Goal: Information Seeking & Learning: Check status

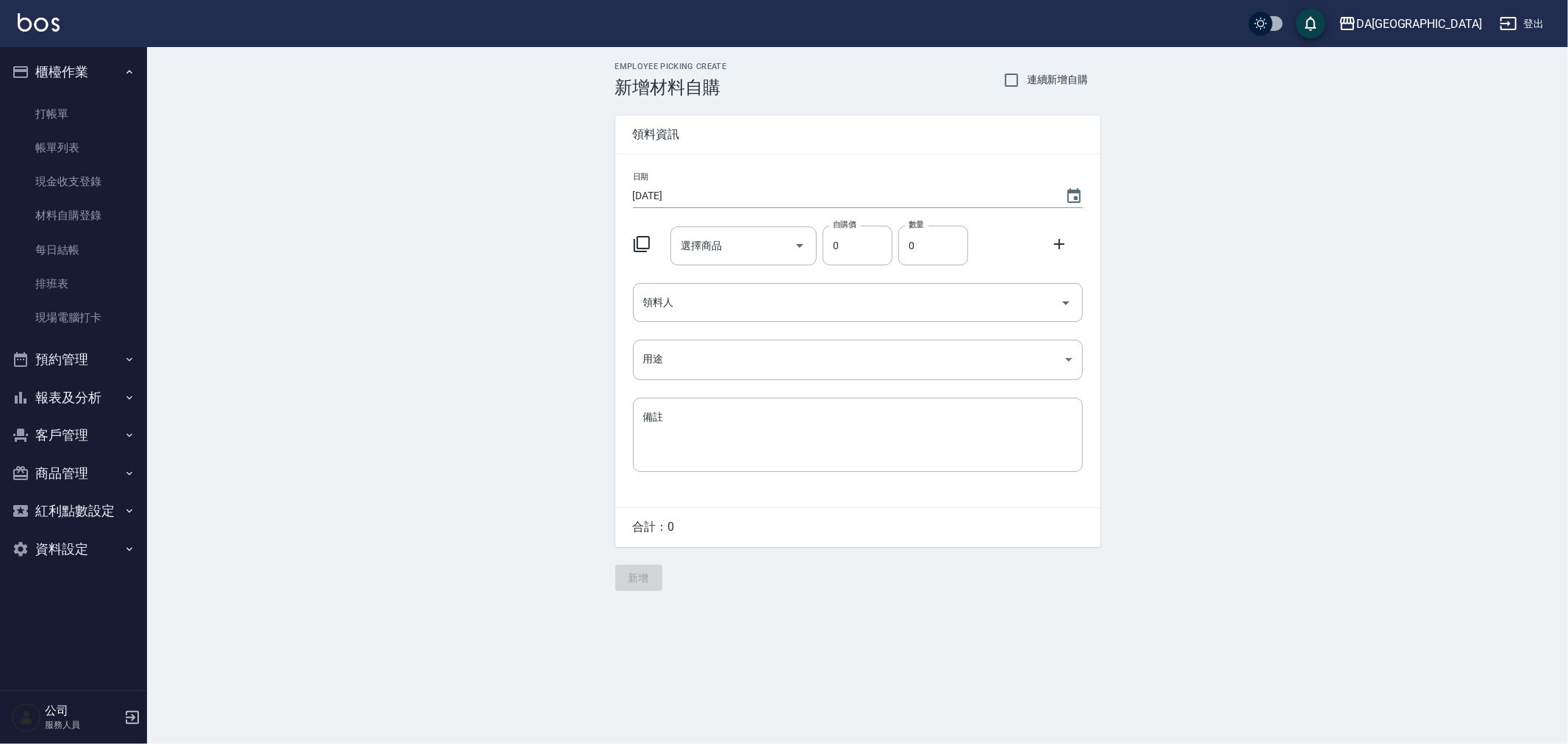
click at [1538, 22] on button "登出" at bounding box center [1522, 24] width 57 height 28
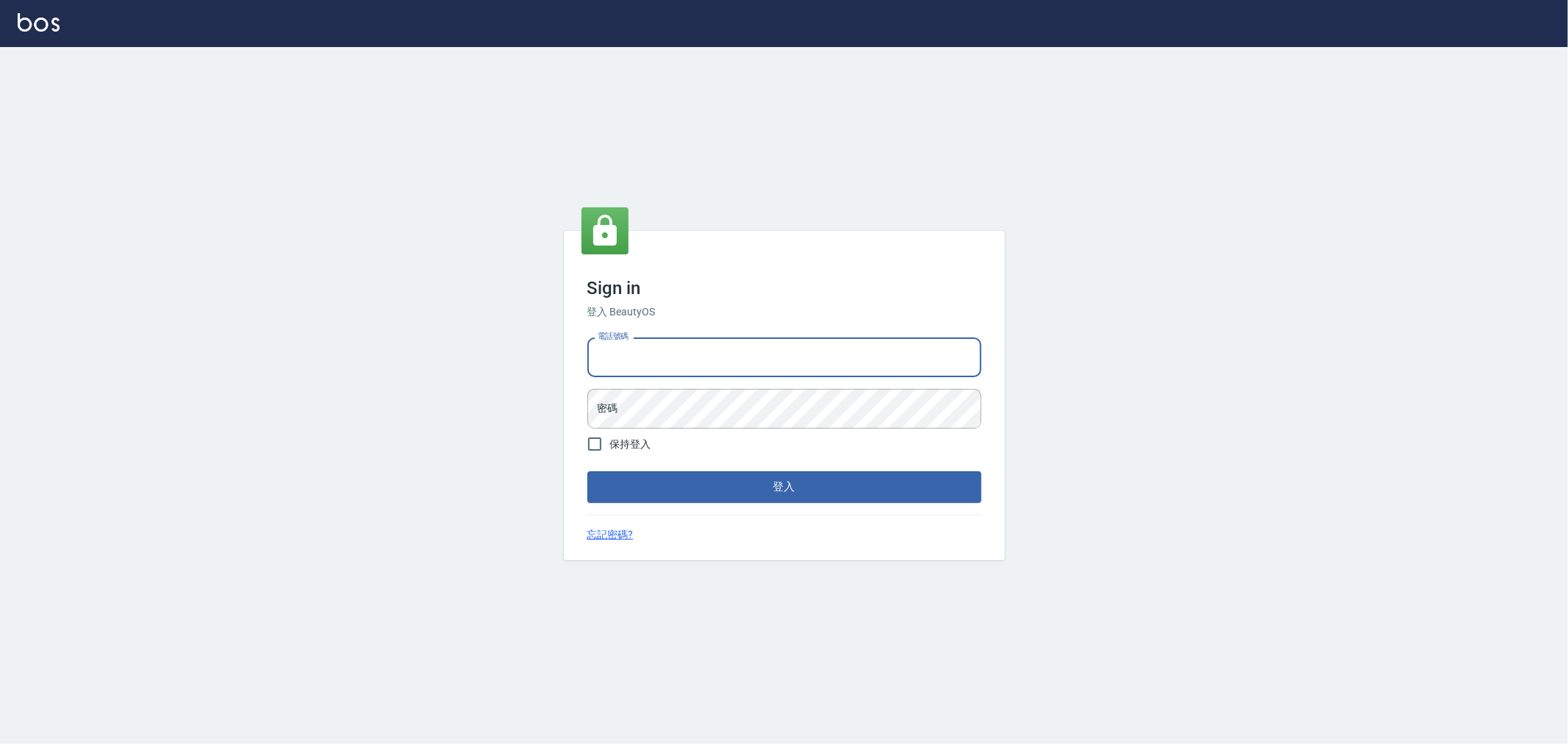
click at [679, 365] on input "電話號碼" at bounding box center [784, 357] width 394 height 40
click at [696, 377] on div "電話號碼 電話號碼 密碼 密碼" at bounding box center [784, 384] width 406 height 103
click at [696, 373] on input "電話號碼" at bounding box center [784, 357] width 394 height 40
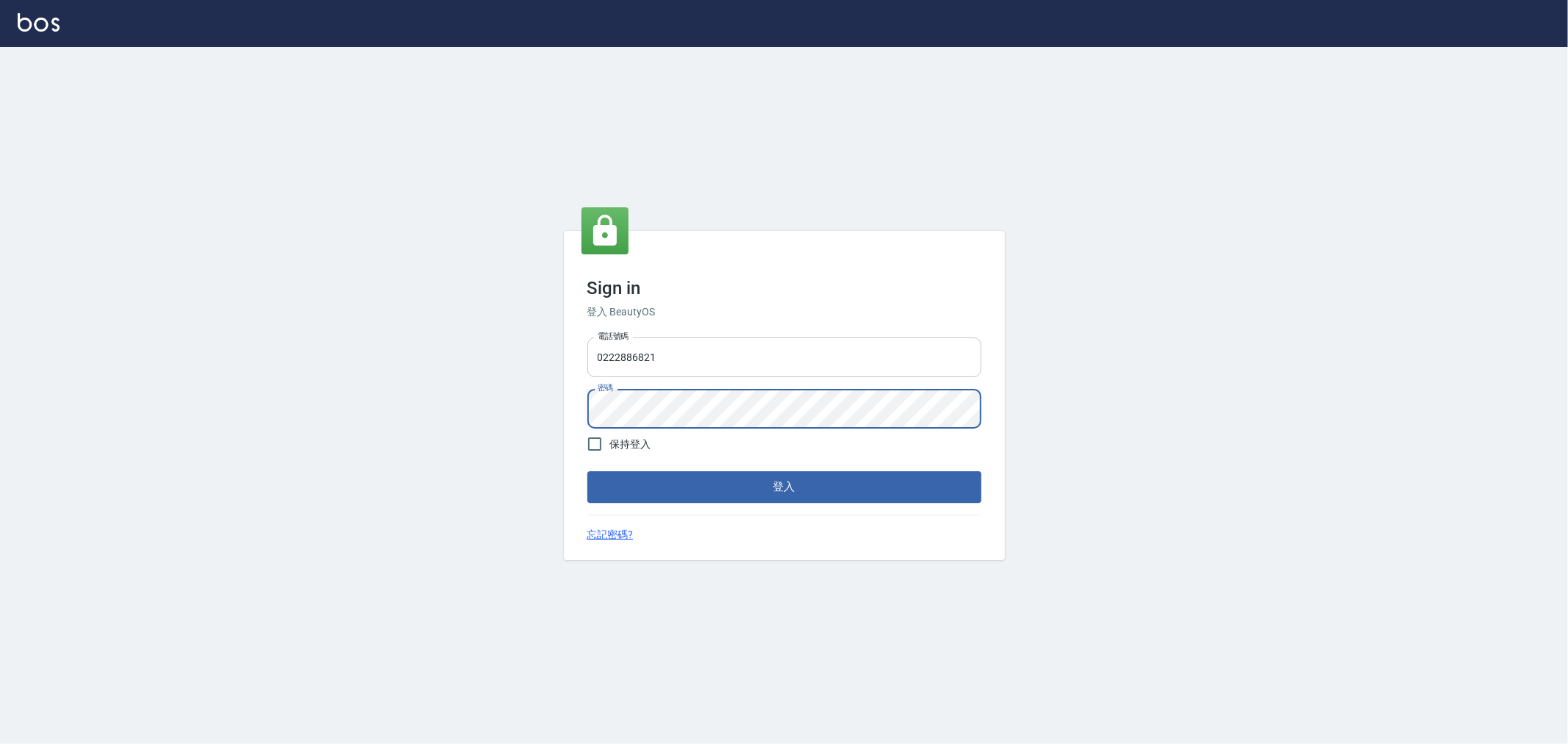
click at [713, 365] on input "0222886821" at bounding box center [784, 357] width 394 height 40
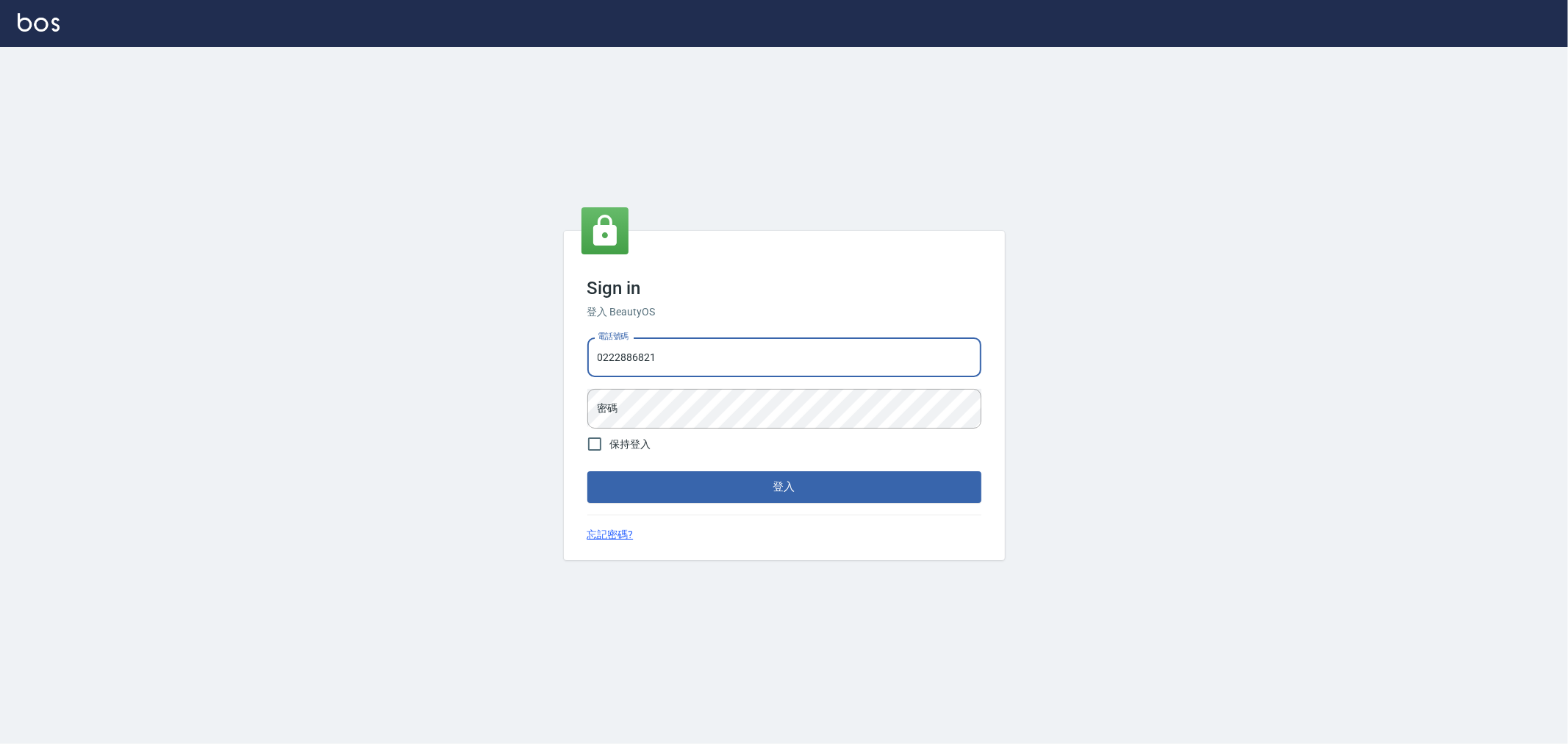
drag, startPoint x: 563, startPoint y: 355, endPoint x: 0, endPoint y: 381, distance: 563.6
click at [0, 379] on div "Sign in 登入 BeautyOS 電話號碼 [PHONE_NUMBER] 電話號碼 密碼 密碼 保持登入 登入 忘記密碼?" at bounding box center [784, 395] width 1568 height 697
type input "0920380412"
click at [587, 472] on button "登入" at bounding box center [784, 487] width 394 height 31
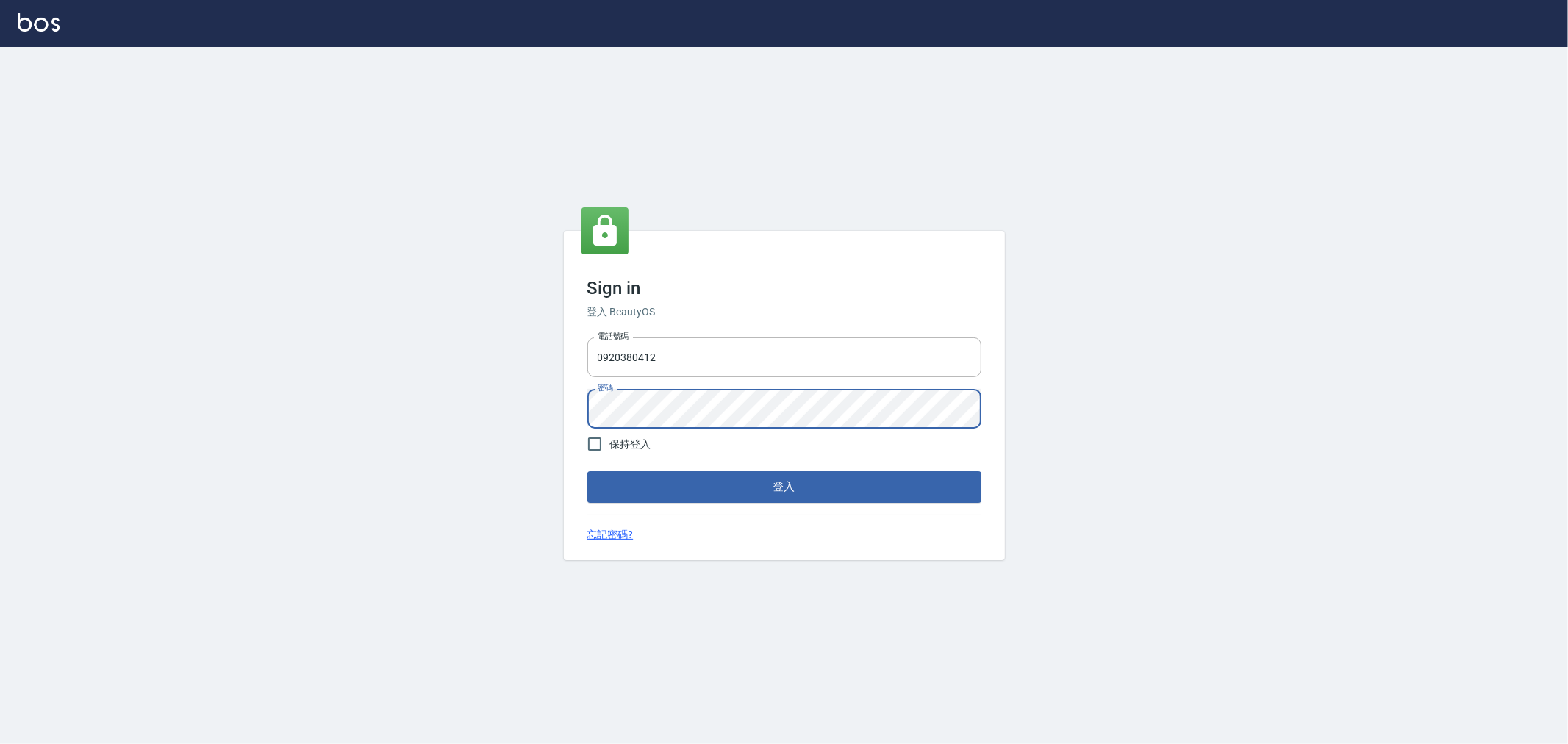
click at [587, 472] on button "登入" at bounding box center [784, 487] width 394 height 31
click at [119, 439] on div "Sign in 登入 BeautyOS 電話號碼 [PHONE_NUMBER] 電話號碼 密碼 密碼 保持登入 登入 忘記密碼?" at bounding box center [784, 395] width 1568 height 697
click at [587, 472] on button "登入" at bounding box center [784, 487] width 394 height 31
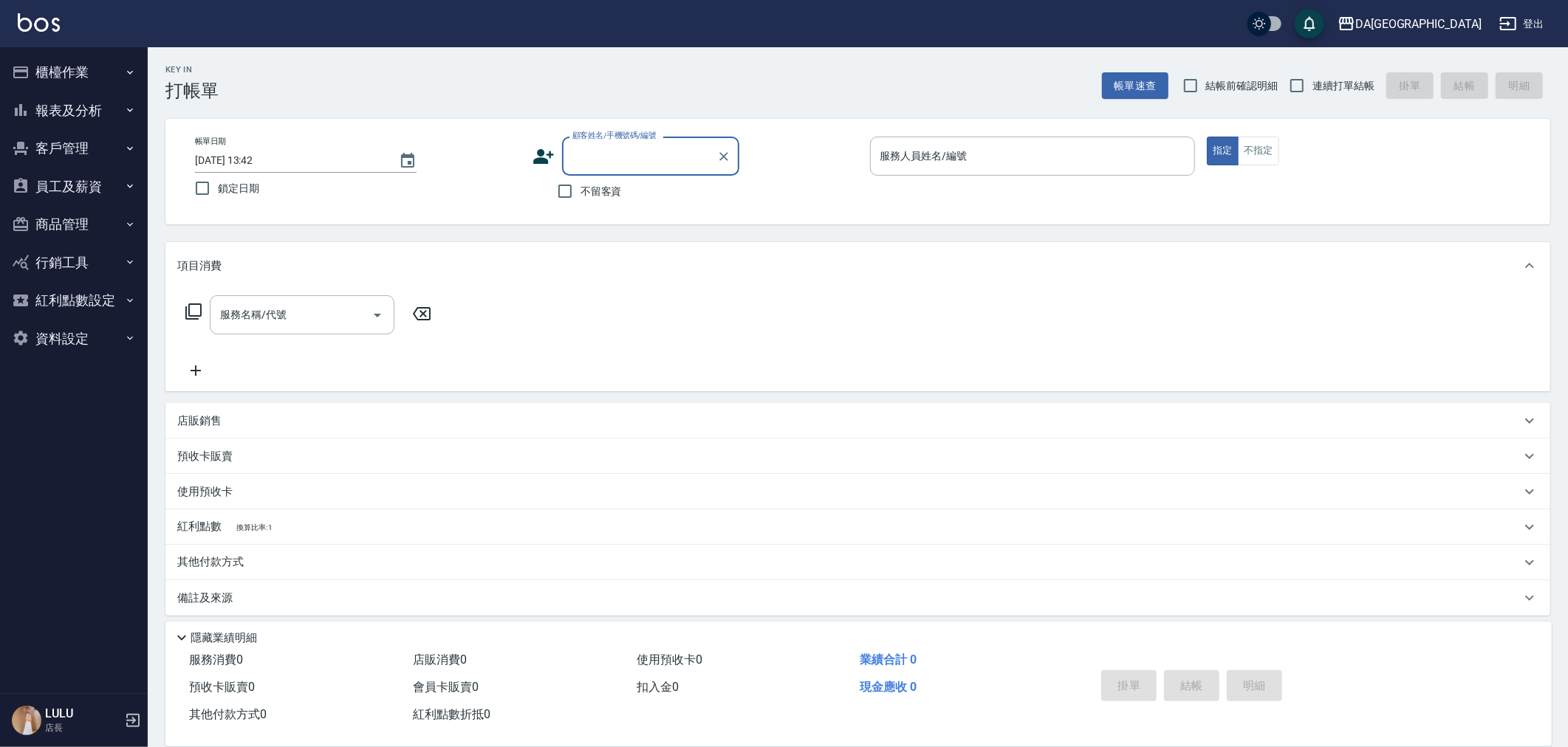
click at [105, 75] on button "櫃檯作業" at bounding box center [74, 71] width 136 height 38
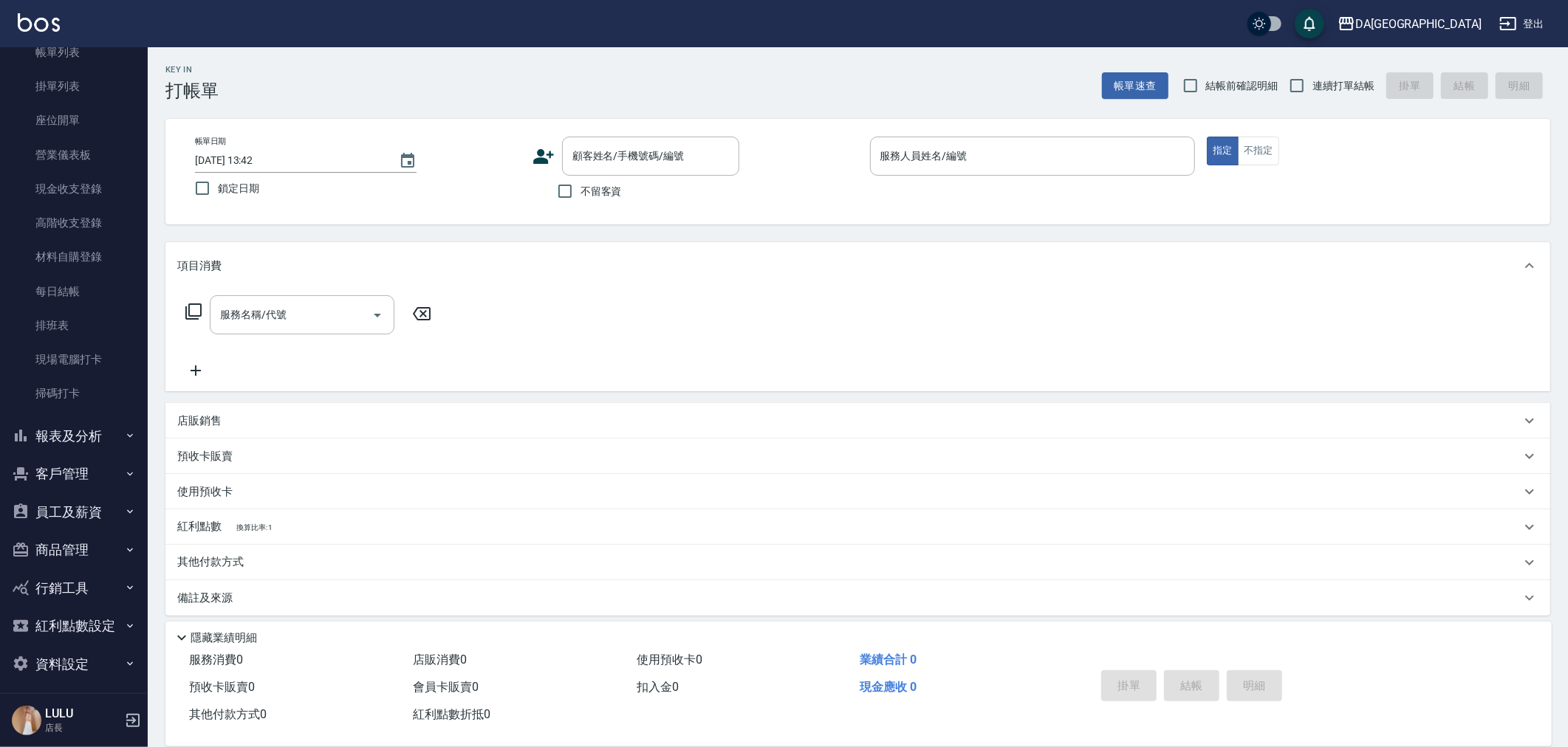
scroll to position [102, 0]
click at [86, 438] on button "報表及分析" at bounding box center [74, 430] width 136 height 38
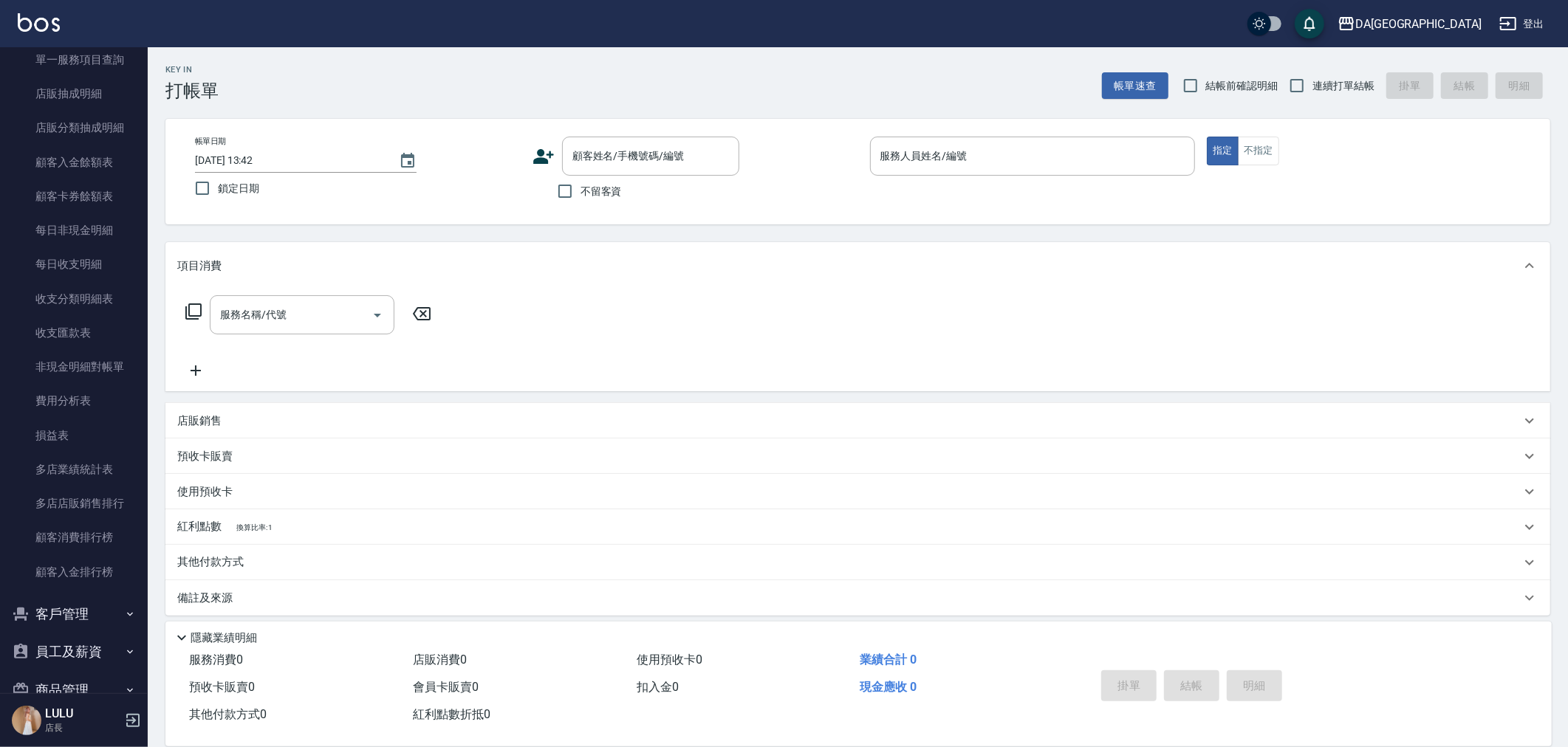
scroll to position [1583, 0]
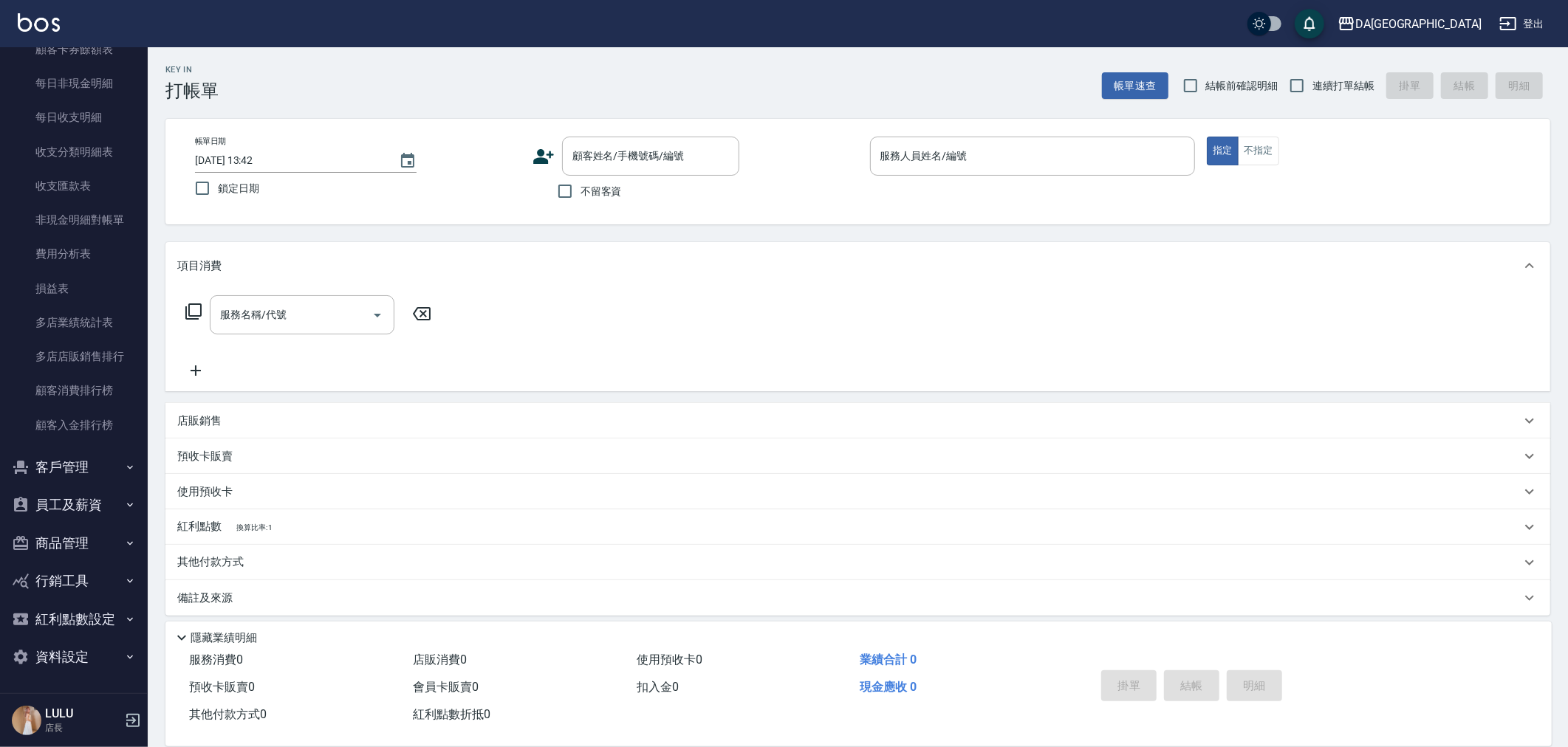
click at [71, 508] on button "員工及薪資" at bounding box center [74, 505] width 136 height 38
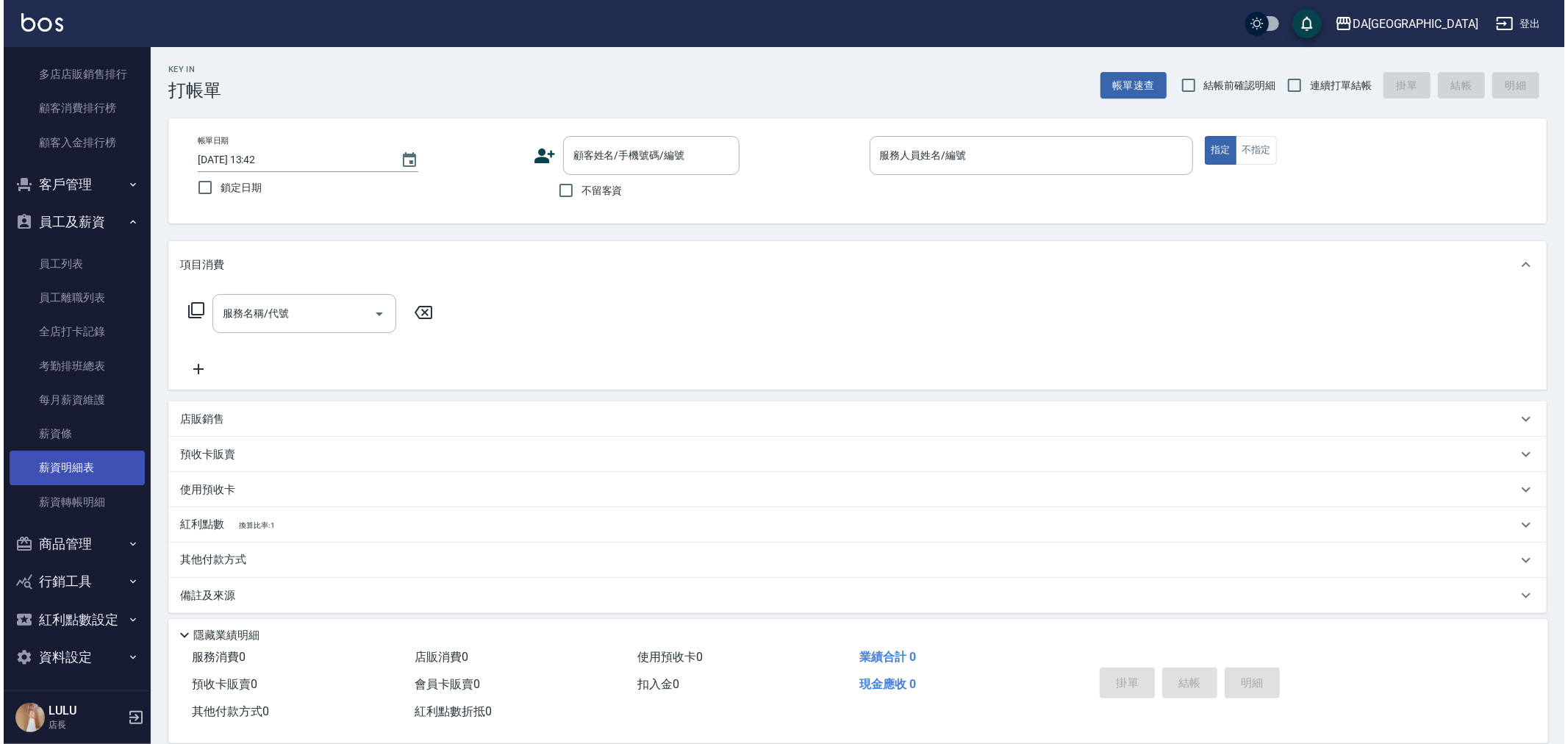
scroll to position [1861, 0]
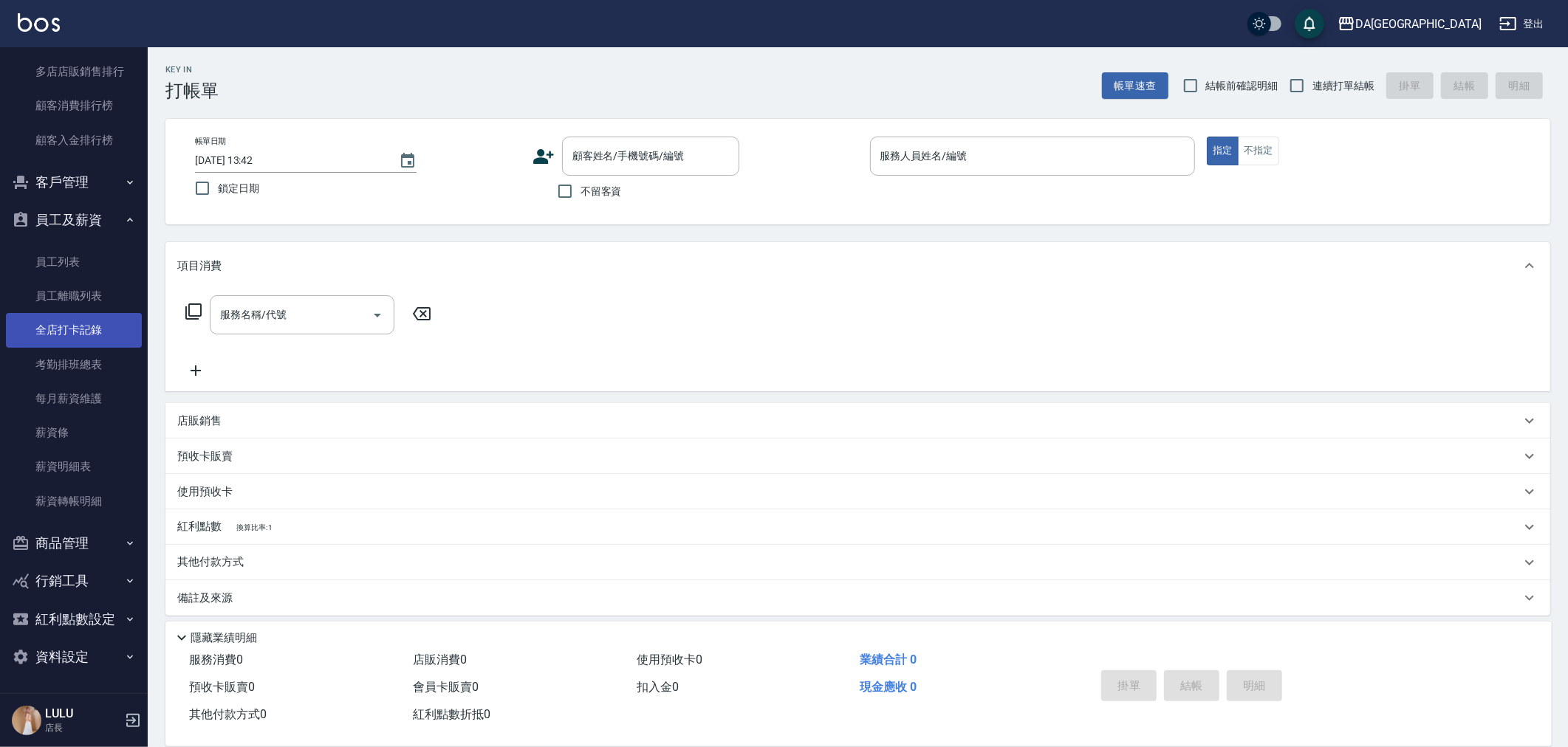
click at [95, 334] on link "全店打卡記錄" at bounding box center [74, 330] width 136 height 34
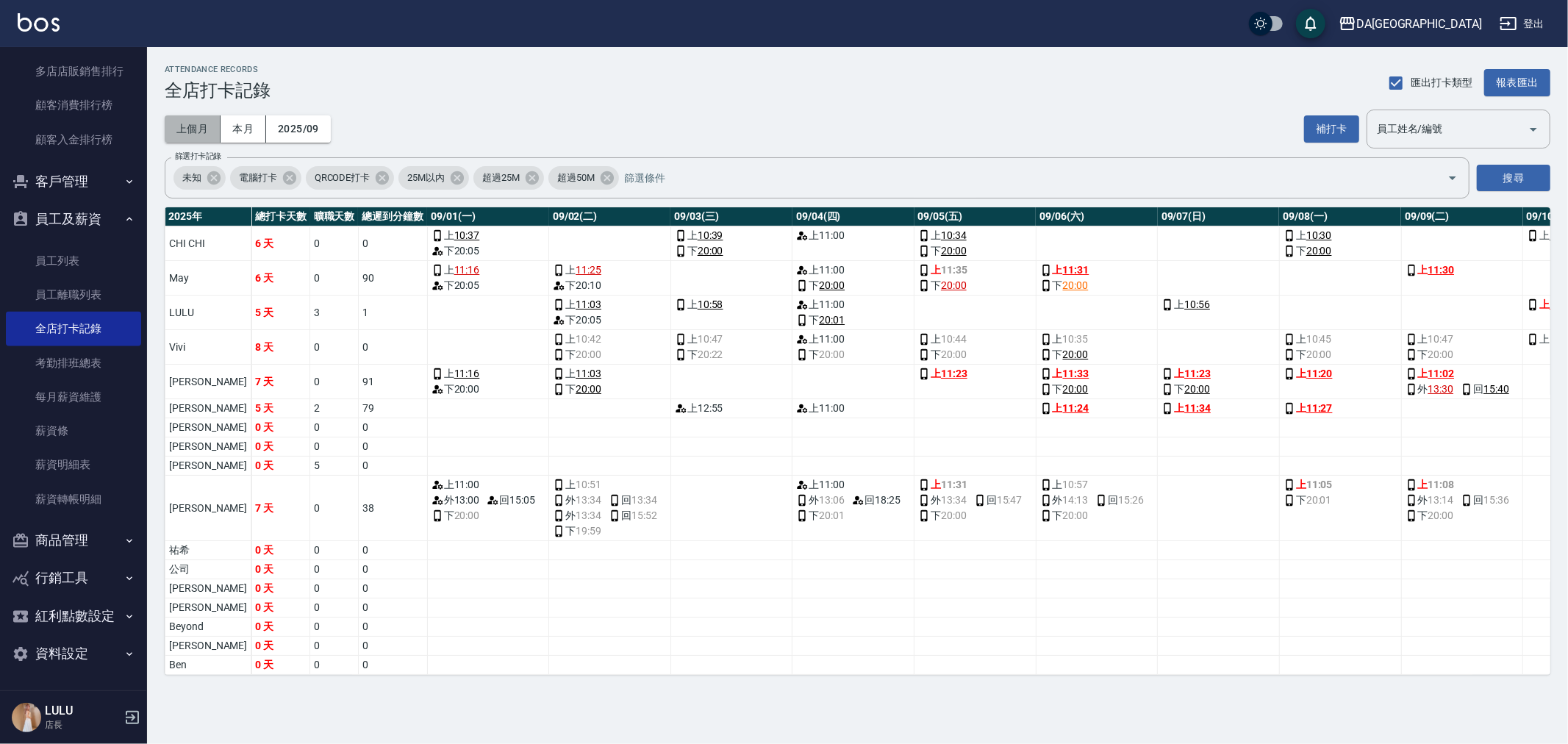
click at [202, 125] on button "上個月" at bounding box center [192, 129] width 56 height 28
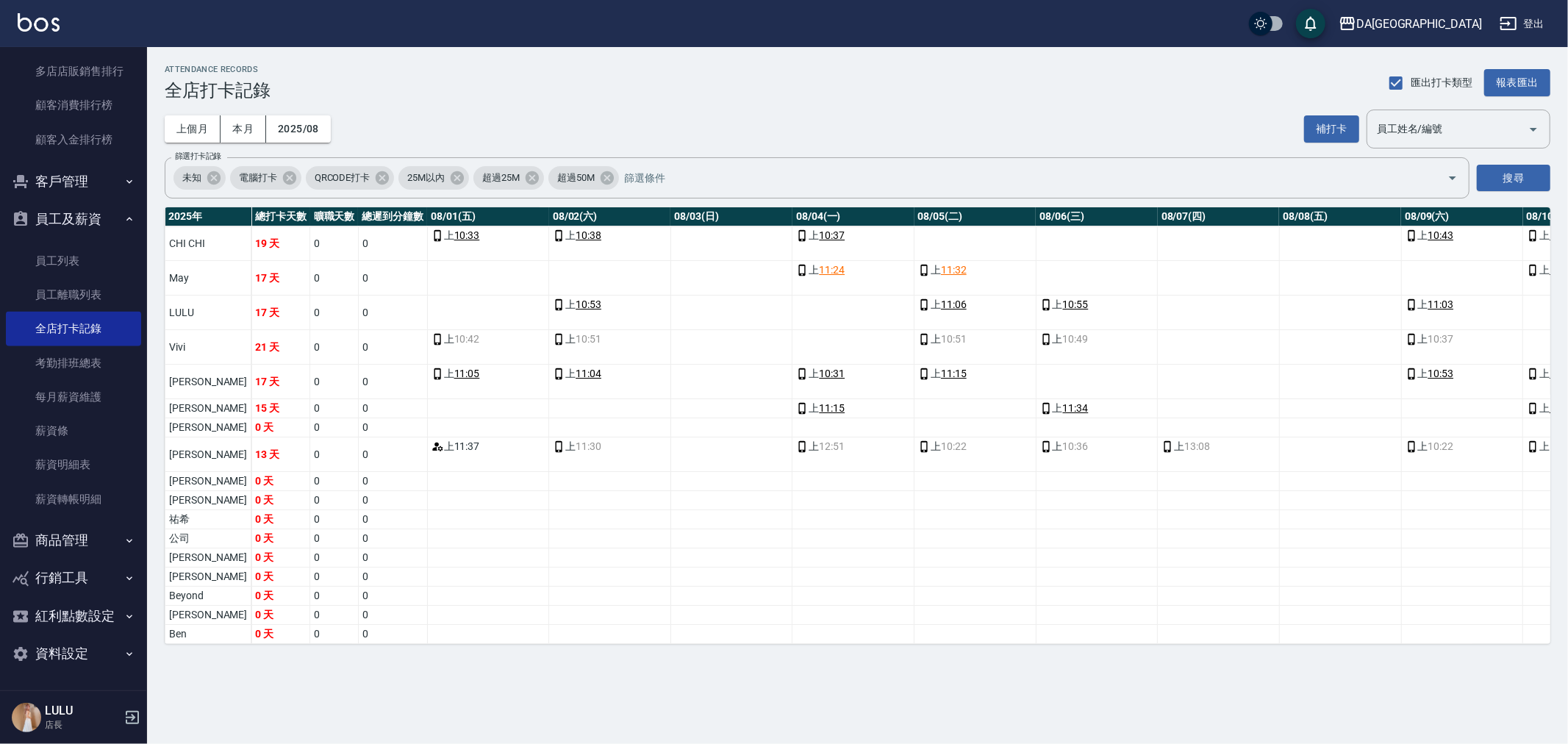
drag, startPoint x: 556, startPoint y: 658, endPoint x: 523, endPoint y: 636, distance: 39.7
click at [568, 644] on div "2025 年 總打卡天數 曠職天數 總遲到分鐘數 08/01(五) 08/02(六) 08/03(日) 08/04(一) 08/05(二) 08/06(三) …" at bounding box center [857, 425] width 1386 height 437
click at [1523, 30] on button "登出" at bounding box center [1522, 24] width 57 height 28
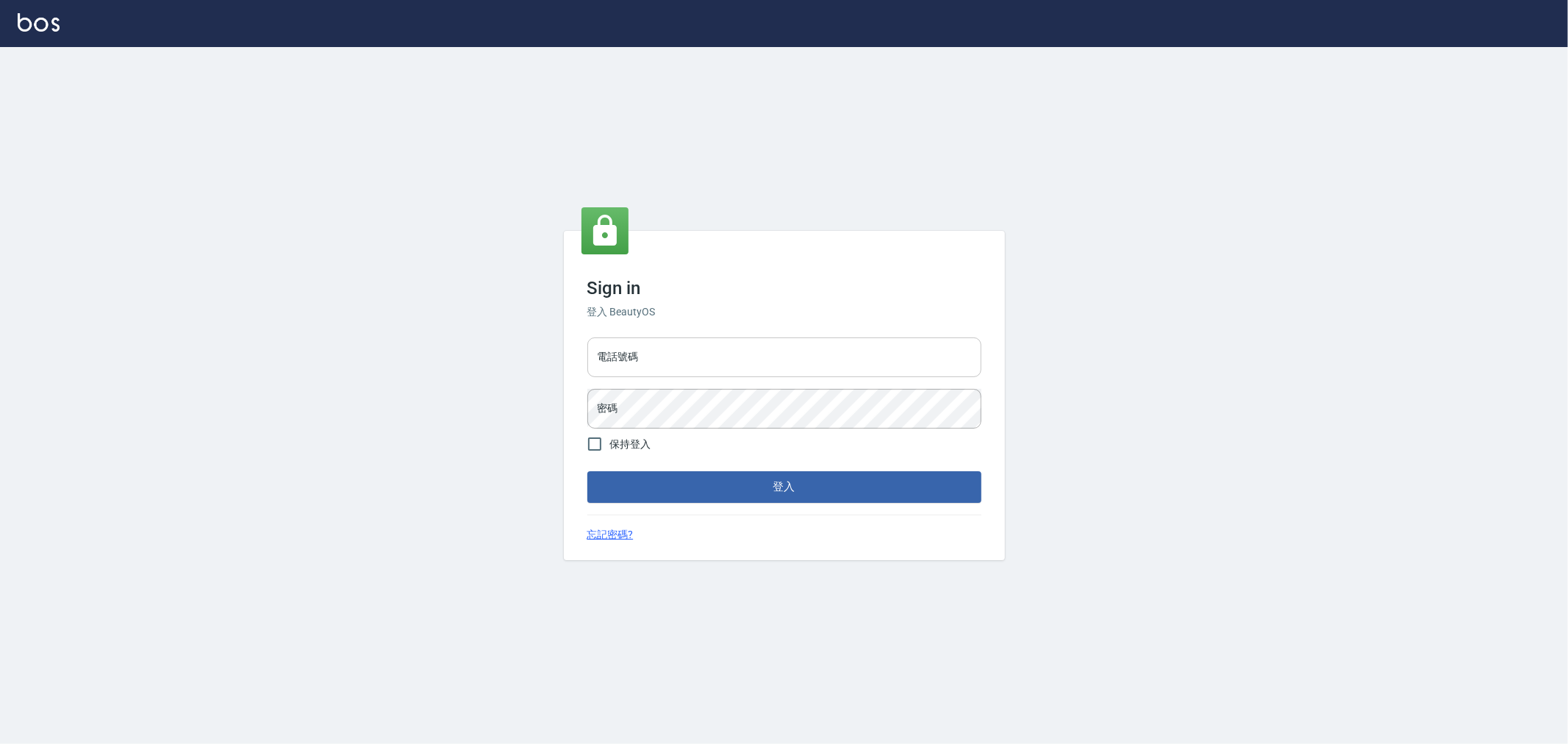
drag, startPoint x: 0, startPoint y: 0, endPoint x: 670, endPoint y: 362, distance: 761.5
click at [658, 350] on input "電話號碼" at bounding box center [784, 357] width 394 height 40
type input "0222886821"
click at [587, 472] on button "登入" at bounding box center [784, 487] width 394 height 31
